Goal: Find specific page/section: Find specific page/section

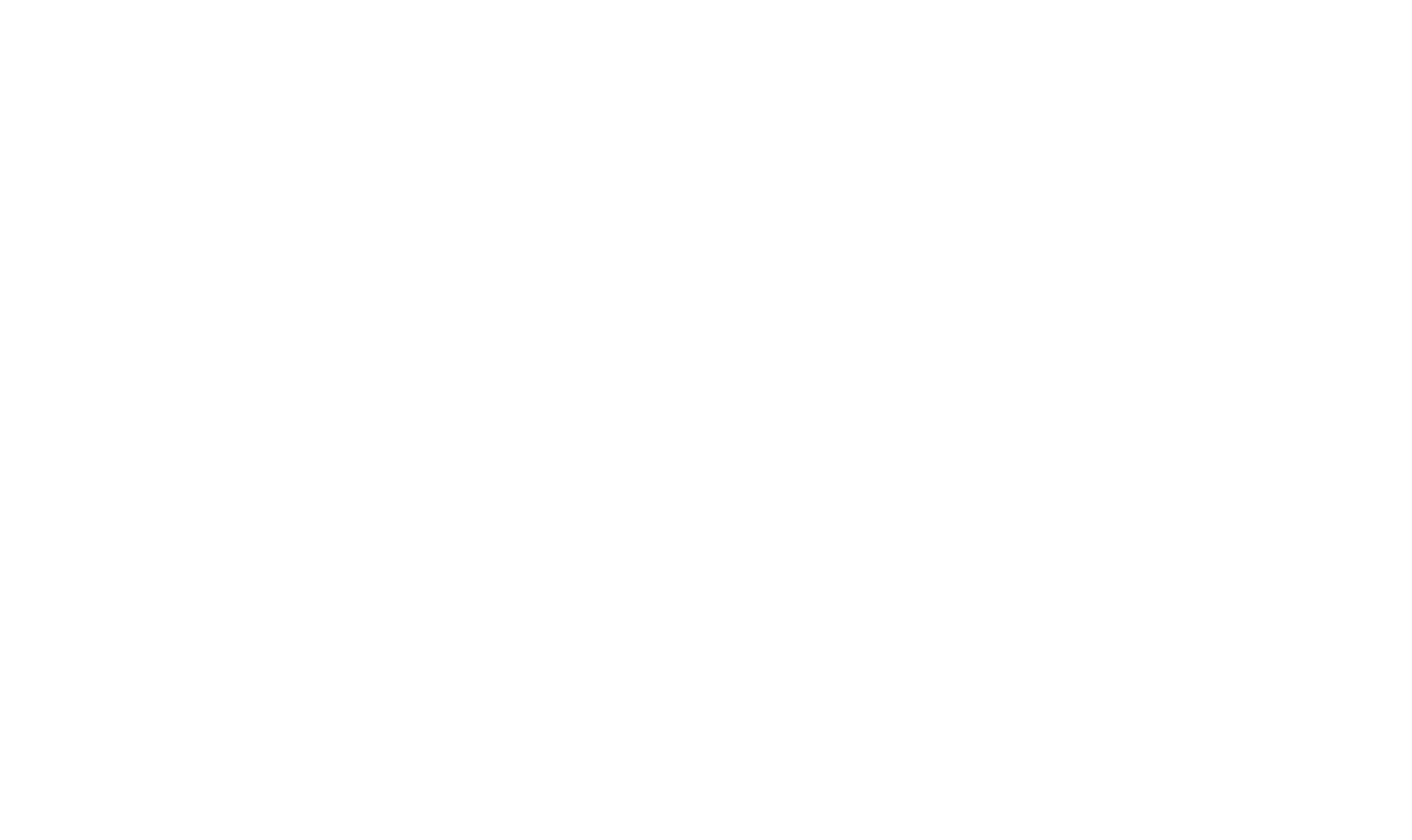
click at [207, 103] on body at bounding box center [706, 420] width 1412 height 840
click at [369, 75] on body at bounding box center [706, 420] width 1412 height 840
